Goal: Transaction & Acquisition: Book appointment/travel/reservation

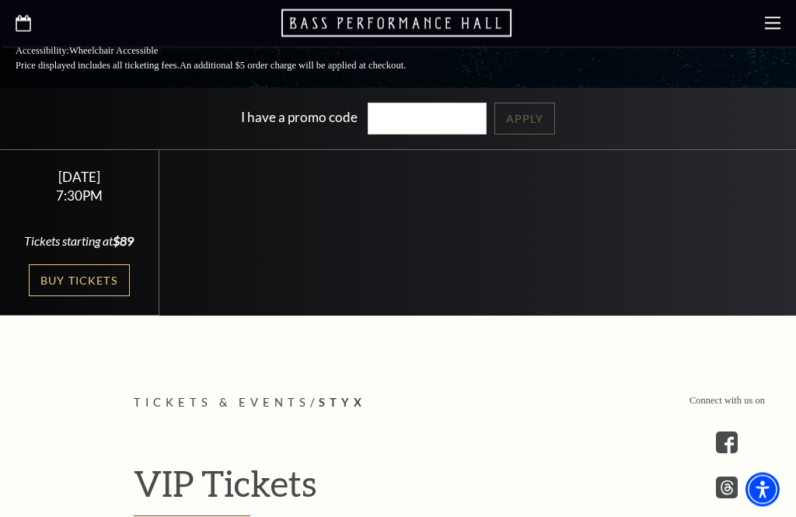
scroll to position [373, 0]
click at [70, 296] on link "Buy Tickets" at bounding box center [79, 280] width 101 height 32
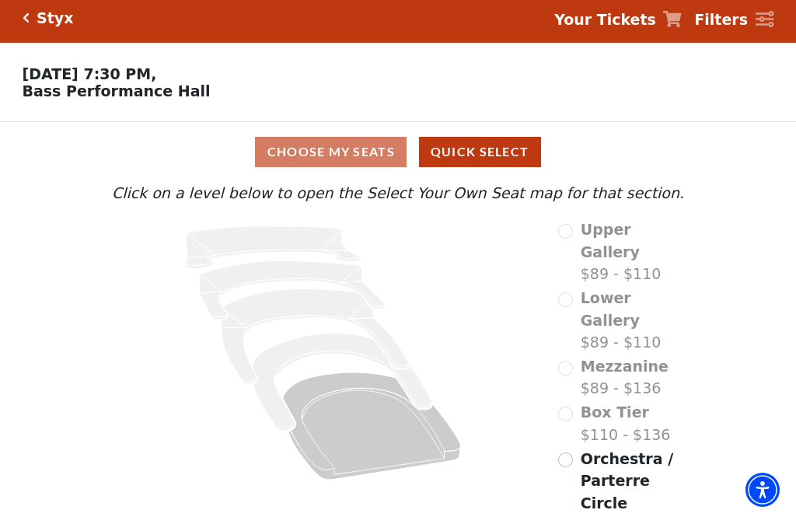
click at [596, 355] on label "Mezzanine $89 - $136" at bounding box center [625, 377] width 88 height 44
click at [560, 355] on div "Mezzanine $89 - $136" at bounding box center [613, 377] width 110 height 44
click at [563, 355] on div "Mezzanine $89 - $136" at bounding box center [613, 377] width 110 height 44
click at [561, 355] on div "Mezzanine $89 - $136" at bounding box center [613, 377] width 110 height 44
click at [549, 350] on div "Upper Gallery $89 - $110 Lower Gallery $89 - $110 Mezzanine $89 - $136 Box Tier…" at bounding box center [621, 378] width 149 height 320
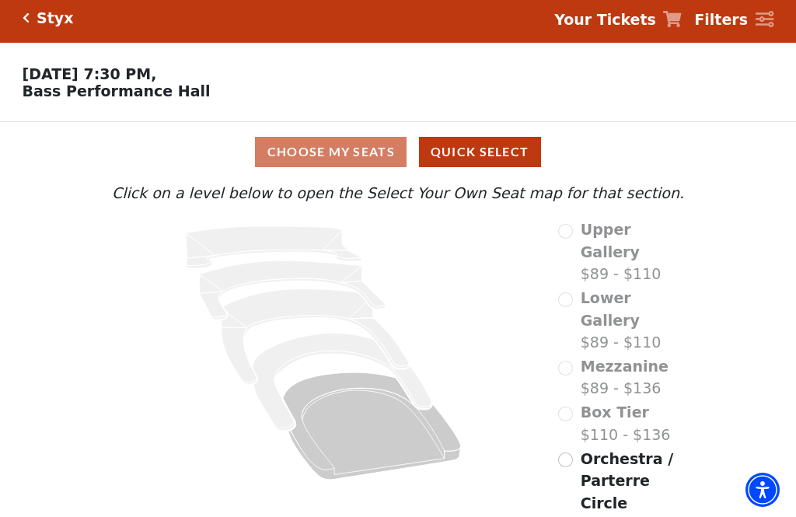
click at [566, 355] on div "Mezzanine $89 - $136" at bounding box center [613, 377] width 110 height 44
click at [578, 355] on div "Mezzanine $89 - $136" at bounding box center [613, 377] width 110 height 44
click at [564, 452] on input "Orchestra / Parterre Circle$89 - $136\a" at bounding box center [565, 459] width 15 height 15
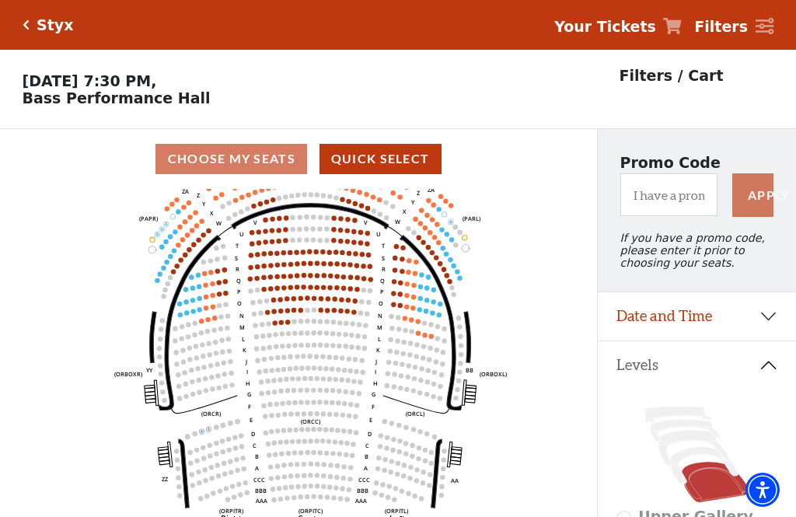
click at [201, 167] on div "Choose My Seats Quick Select" at bounding box center [298, 159] width 597 height 30
click at [358, 174] on button "Quick Select" at bounding box center [381, 159] width 122 height 30
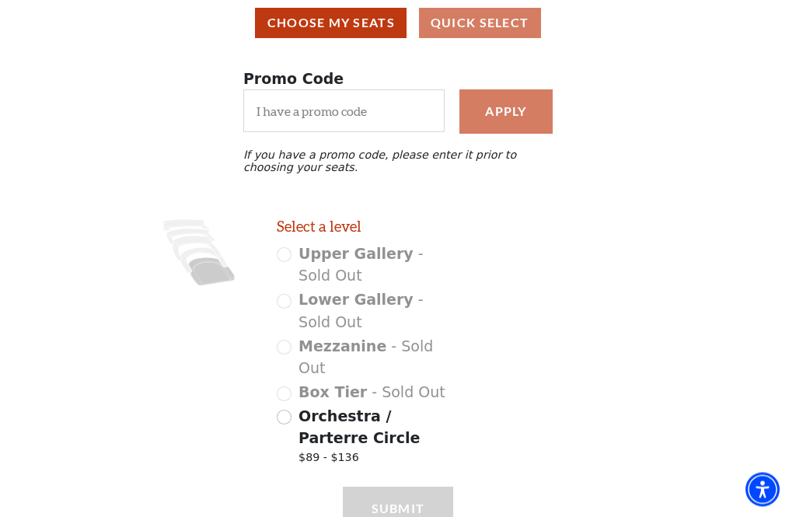
scroll to position [139, 0]
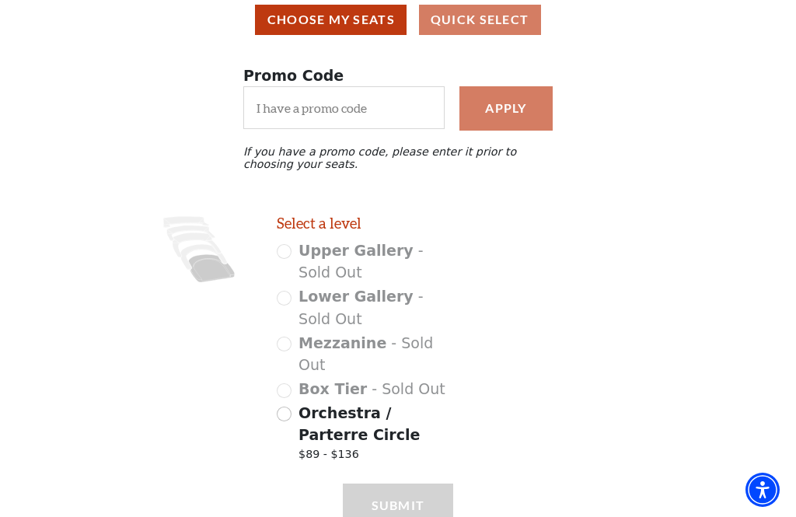
click at [266, 409] on div "Select a level Upper Gallery - Sold Out Lower Gallery - Sold Out Mezzanine - So…" at bounding box center [364, 342] width 199 height 255
click at [281, 407] on input "Orchestra / Parterre Circle $89 - $136" at bounding box center [284, 414] width 15 height 15
radio input "true"
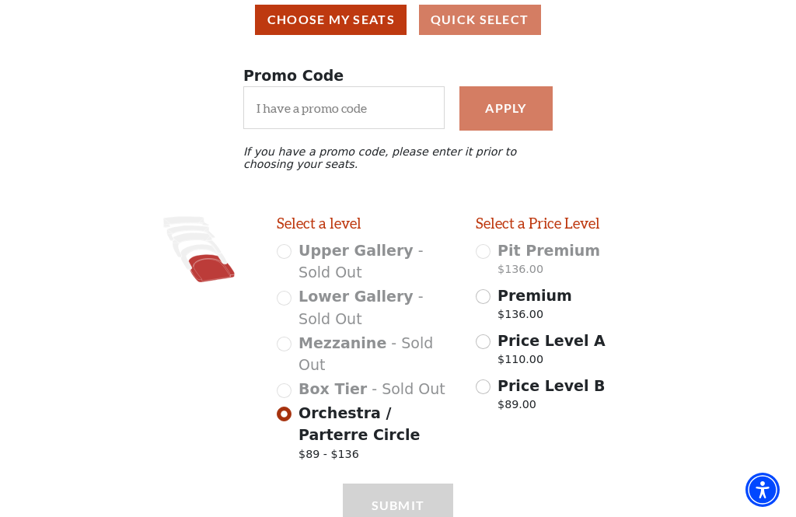
click at [477, 392] on input "Price Level B $89.00" at bounding box center [483, 386] width 15 height 15
radio input "true"
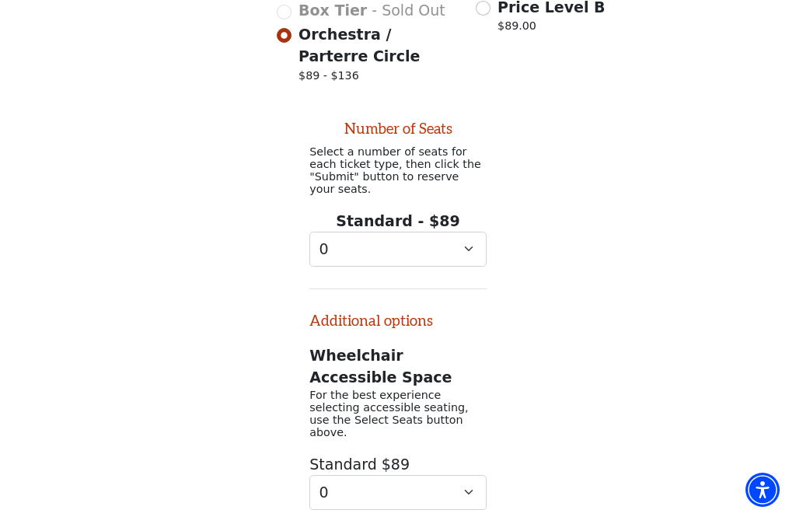
scroll to position [553, 0]
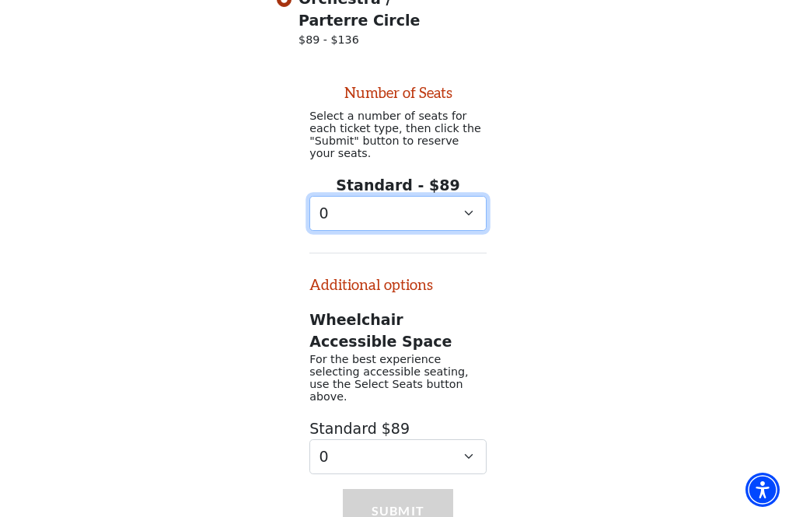
click at [462, 208] on select "0 1 2 3 4 5 6 7 8 9" at bounding box center [397, 213] width 177 height 35
select select "2"
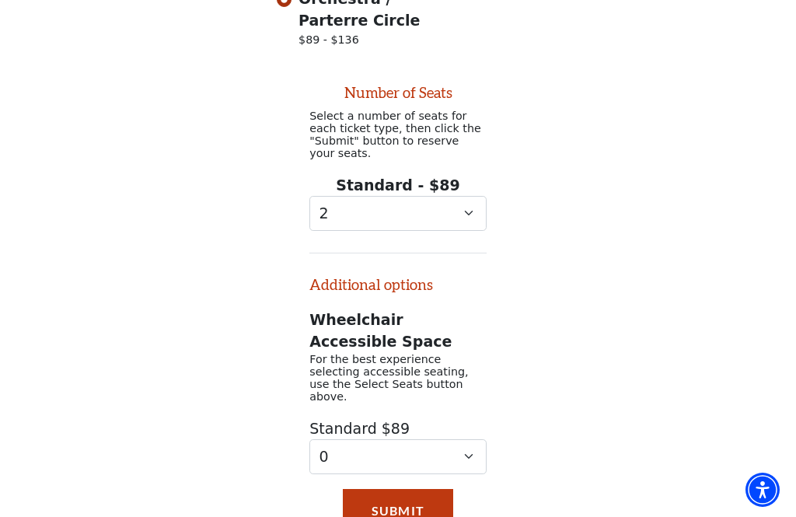
click at [396, 489] on button "Submit" at bounding box center [398, 511] width 110 height 44
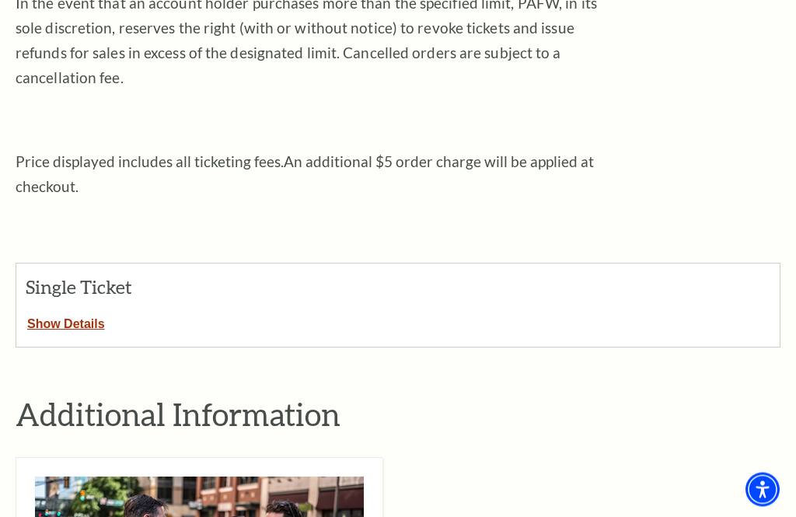
scroll to position [435, 0]
click at [62, 311] on button "Show Details" at bounding box center [66, 321] width 100 height 20
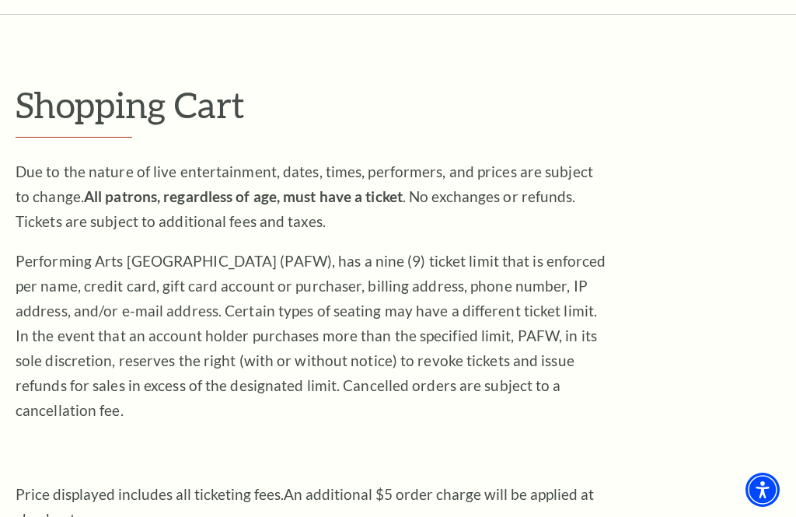
scroll to position [0, 0]
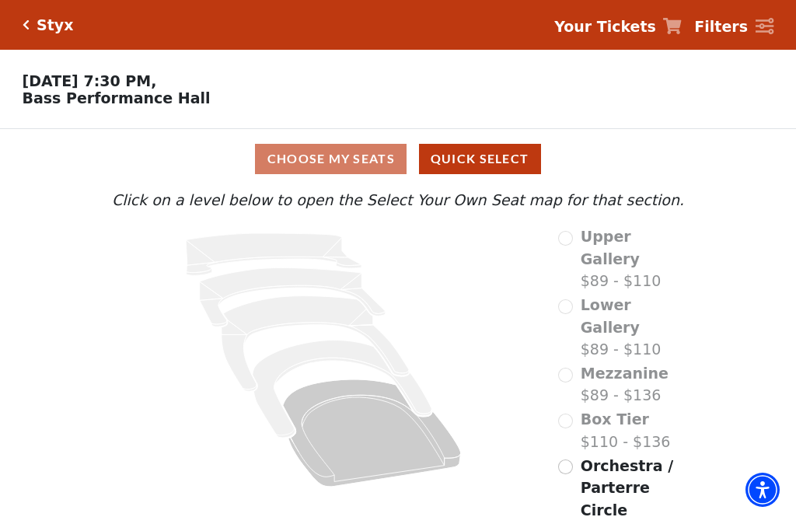
click at [559, 455] on div "Orchestra / Parterre Circle $89 - $136" at bounding box center [621, 499] width 127 height 89
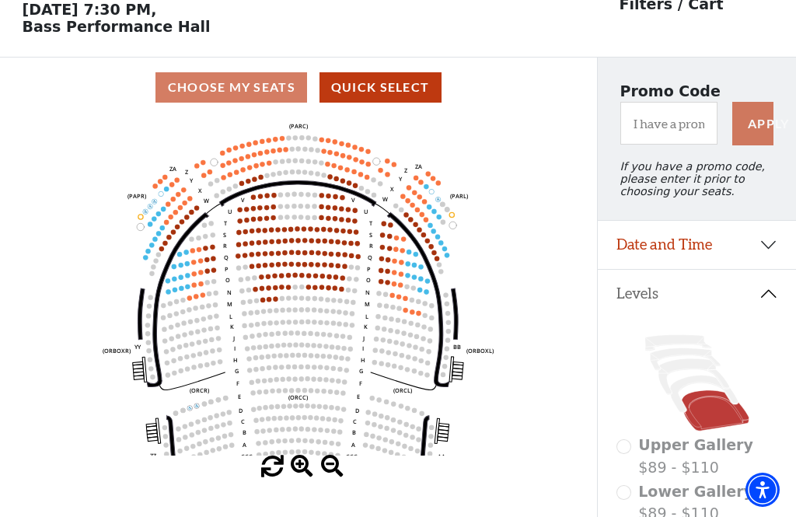
scroll to position [72, 0]
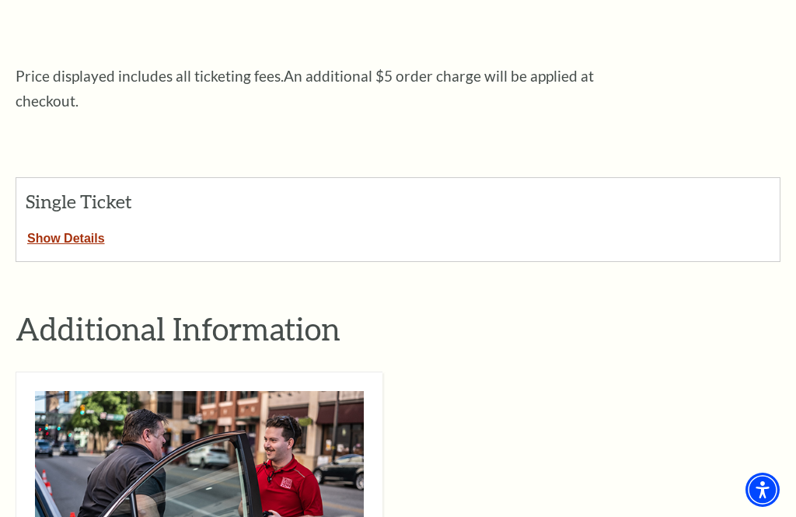
scroll to position [506, 0]
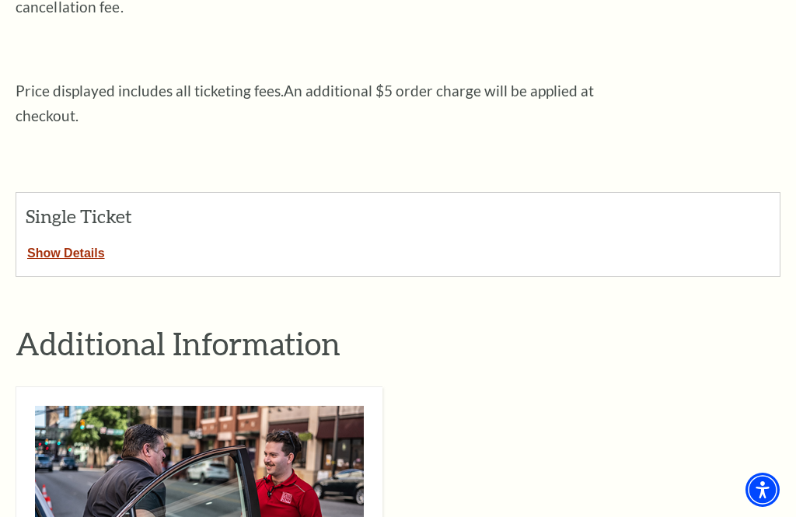
click at [55, 240] on button "Show Details" at bounding box center [66, 250] width 100 height 20
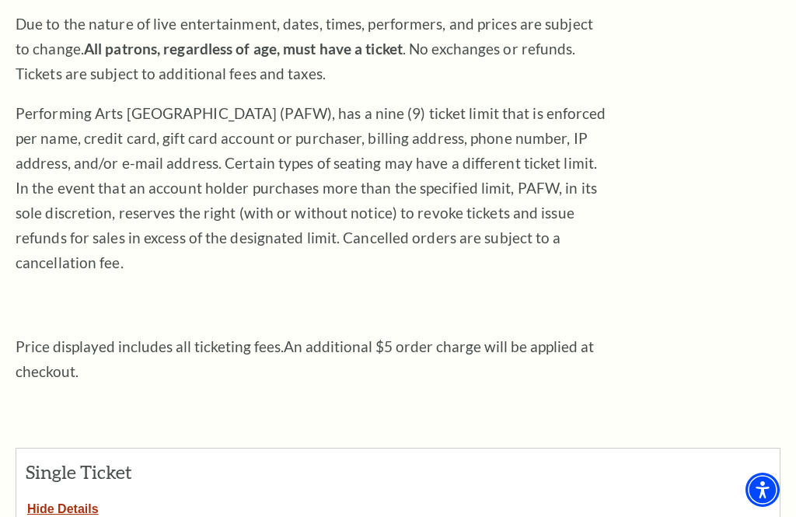
scroll to position [46, 0]
